Goal: Task Accomplishment & Management: Manage account settings

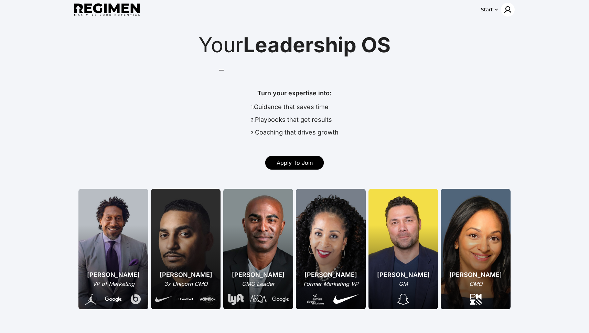
click at [511, 10] on img at bounding box center [508, 10] width 8 height 8
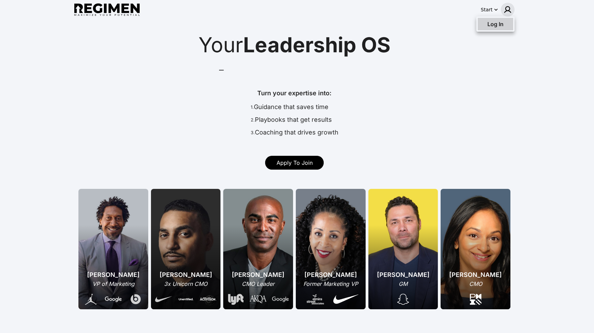
click at [505, 25] on div "Log In" at bounding box center [495, 24] width 35 height 12
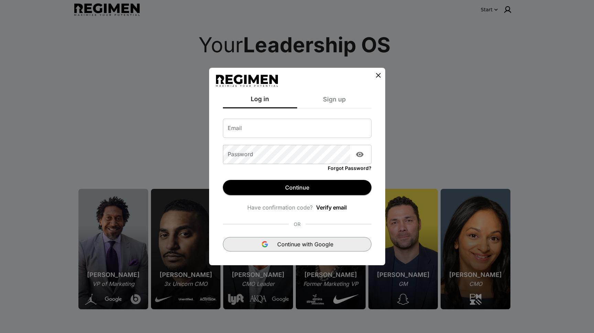
click at [292, 248] on span "Continue with Google" at bounding box center [305, 244] width 56 height 8
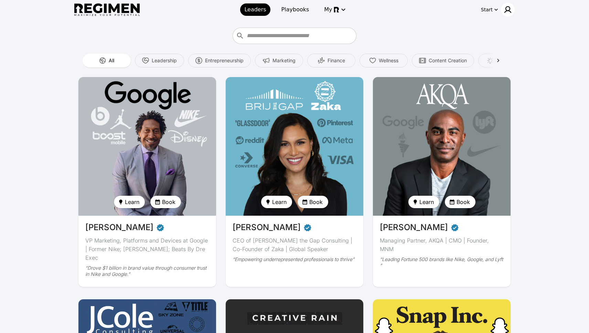
click at [509, 4] on div at bounding box center [508, 10] width 14 height 14
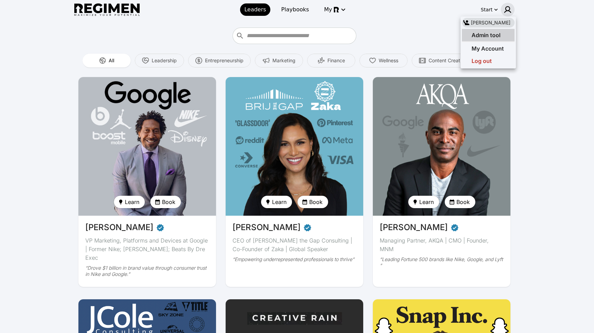
click at [497, 32] on span "Admin tool" at bounding box center [486, 35] width 29 height 7
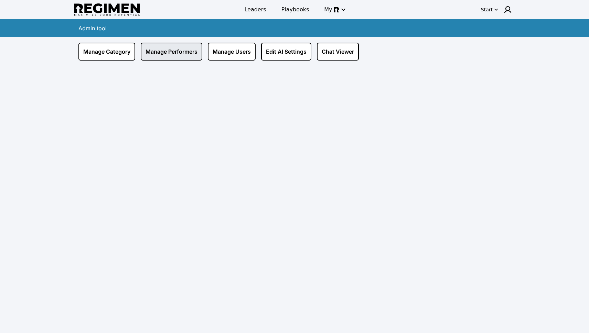
click at [184, 56] on link "Manage Performers" at bounding box center [172, 52] width 62 height 18
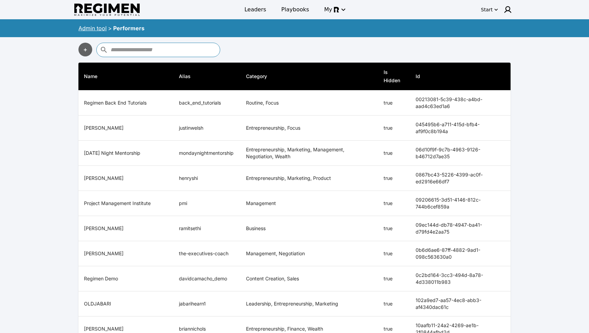
click at [195, 50] on input "text" at bounding box center [164, 49] width 108 height 11
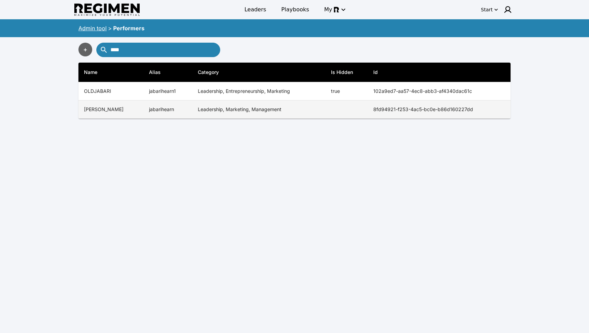
type input "****"
click at [195, 110] on td "Leadership, Marketing, Management" at bounding box center [258, 109] width 133 height 18
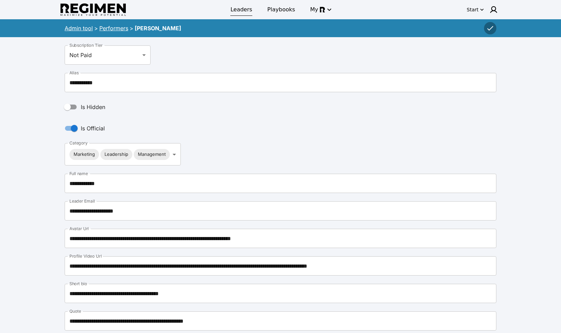
click at [249, 8] on span "Leaders" at bounding box center [241, 10] width 22 height 8
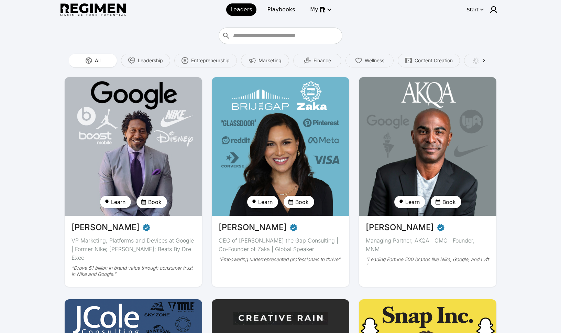
click at [437, 146] on img at bounding box center [428, 146] width 142 height 143
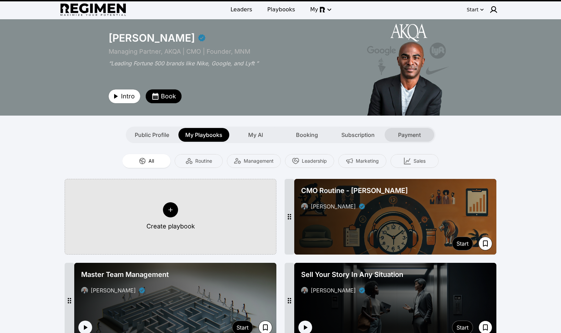
click at [420, 134] on span "Payment" at bounding box center [409, 135] width 23 height 8
